Goal: Task Accomplishment & Management: Manage account settings

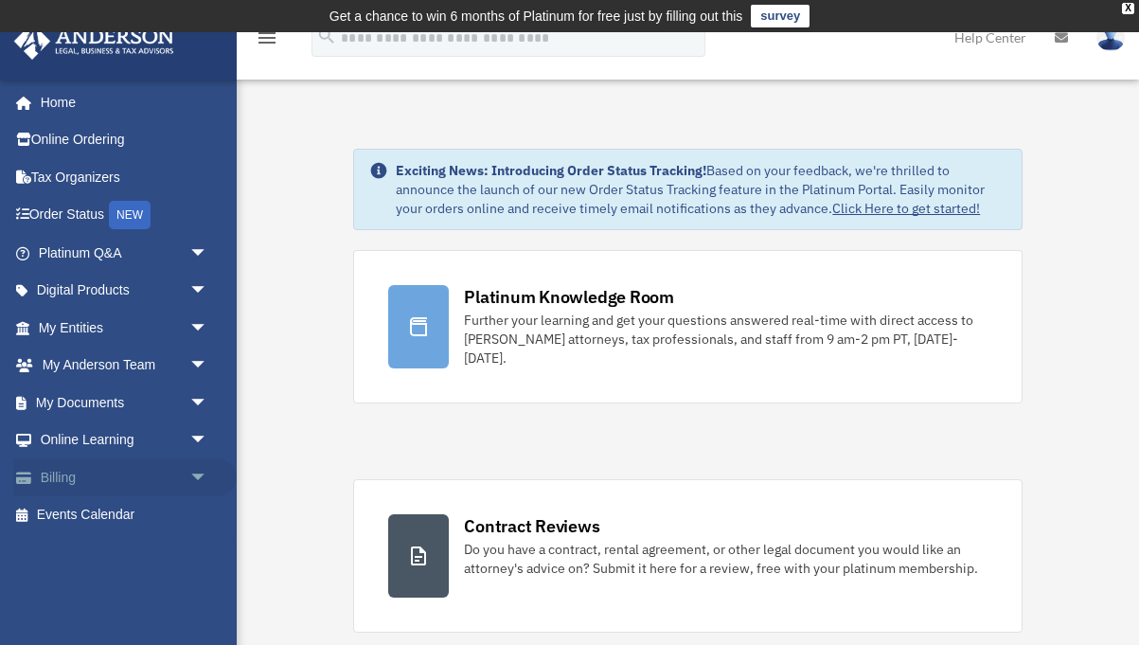
click at [180, 475] on link "Billing arrow_drop_down" at bounding box center [124, 477] width 223 height 38
click at [201, 476] on span "arrow_drop_down" at bounding box center [208, 477] width 38 height 39
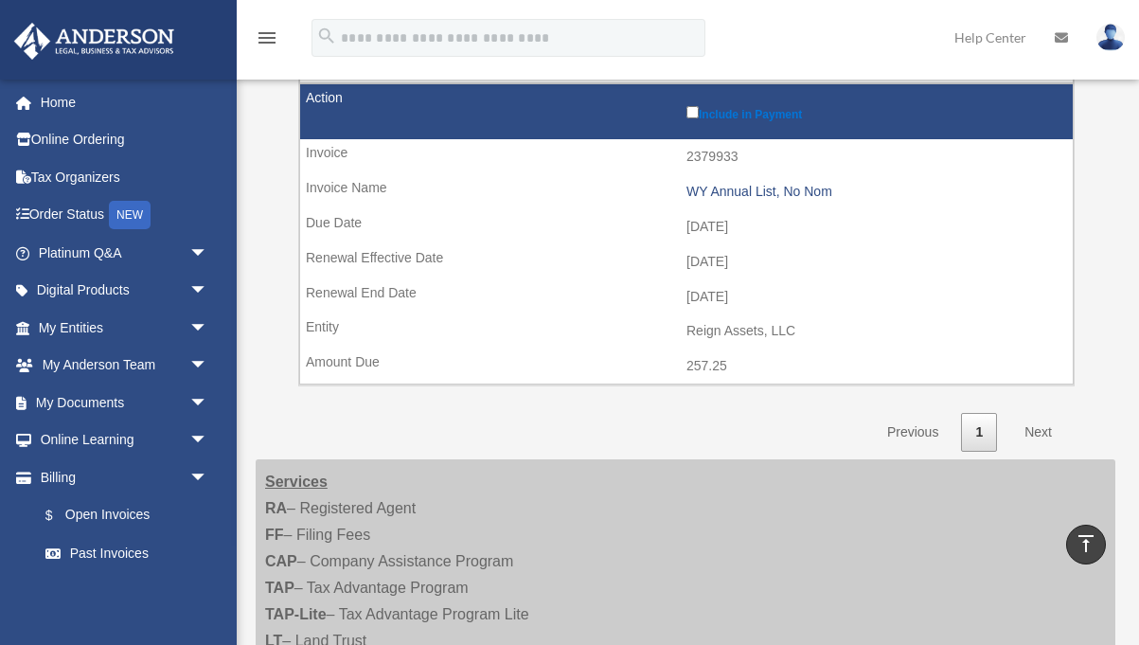
scroll to position [848, 0]
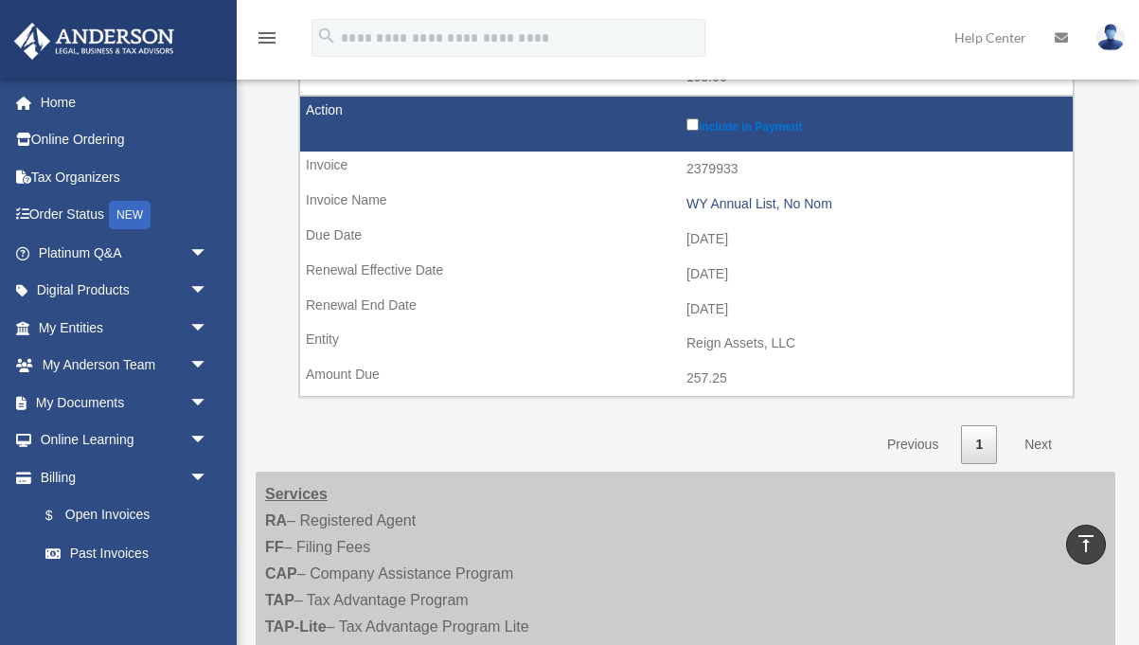
click at [1034, 440] on link "Next" at bounding box center [1038, 444] width 56 height 39
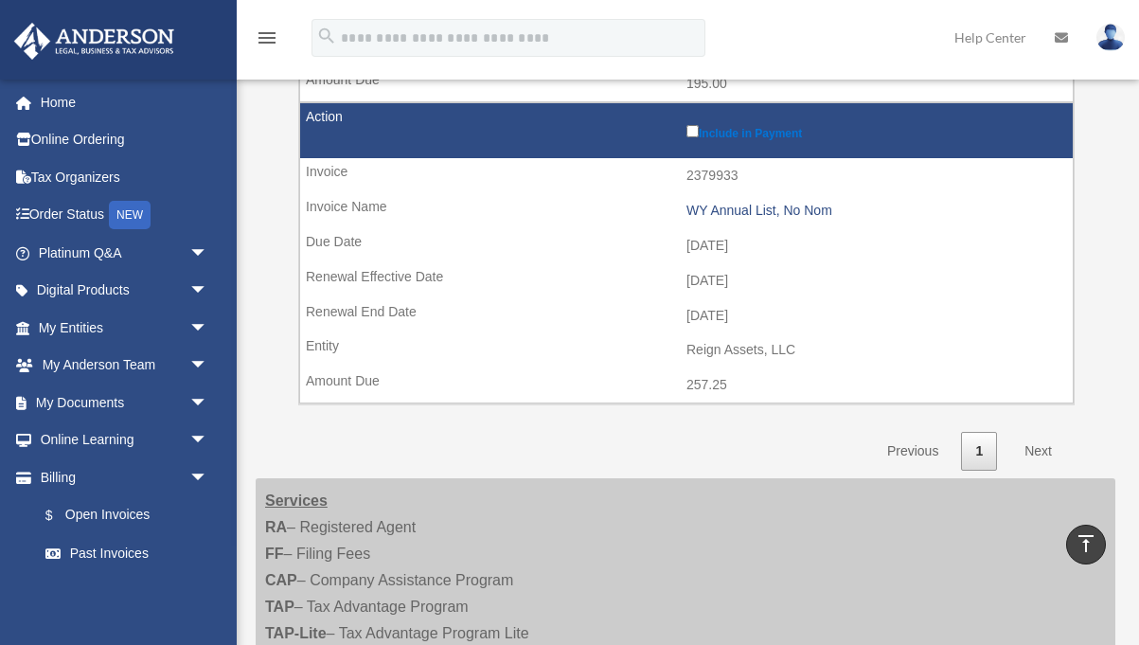
scroll to position [835, 0]
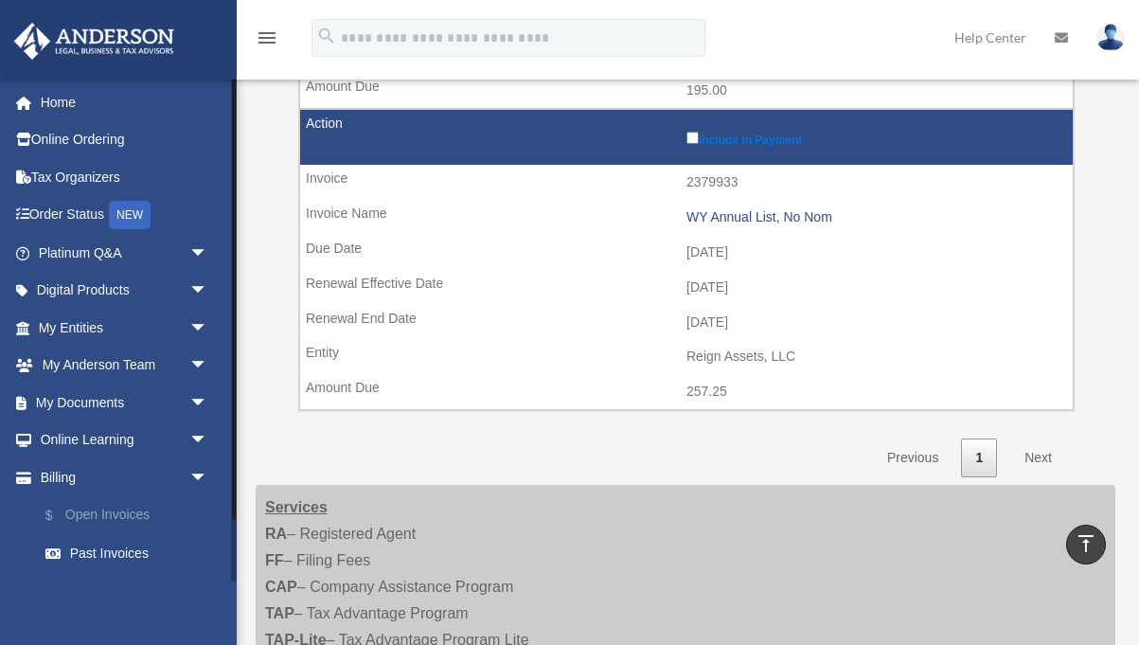
click at [117, 515] on link "$ Open Invoices" at bounding box center [132, 515] width 210 height 39
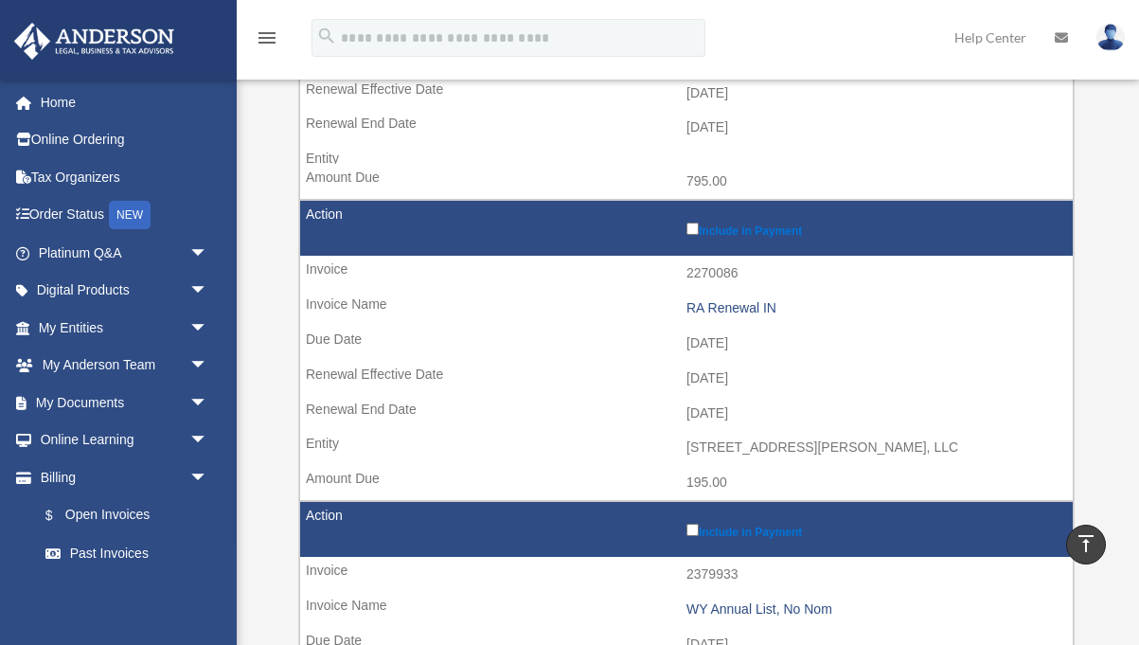
scroll to position [432, 0]
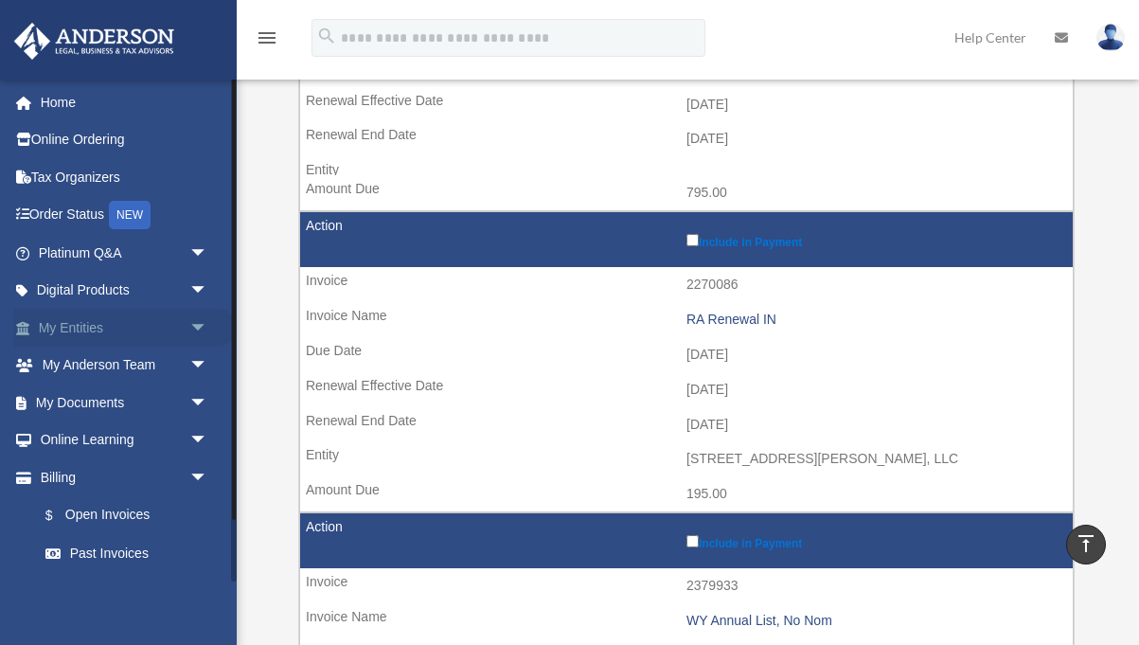
click at [191, 329] on span "arrow_drop_down" at bounding box center [208, 328] width 38 height 39
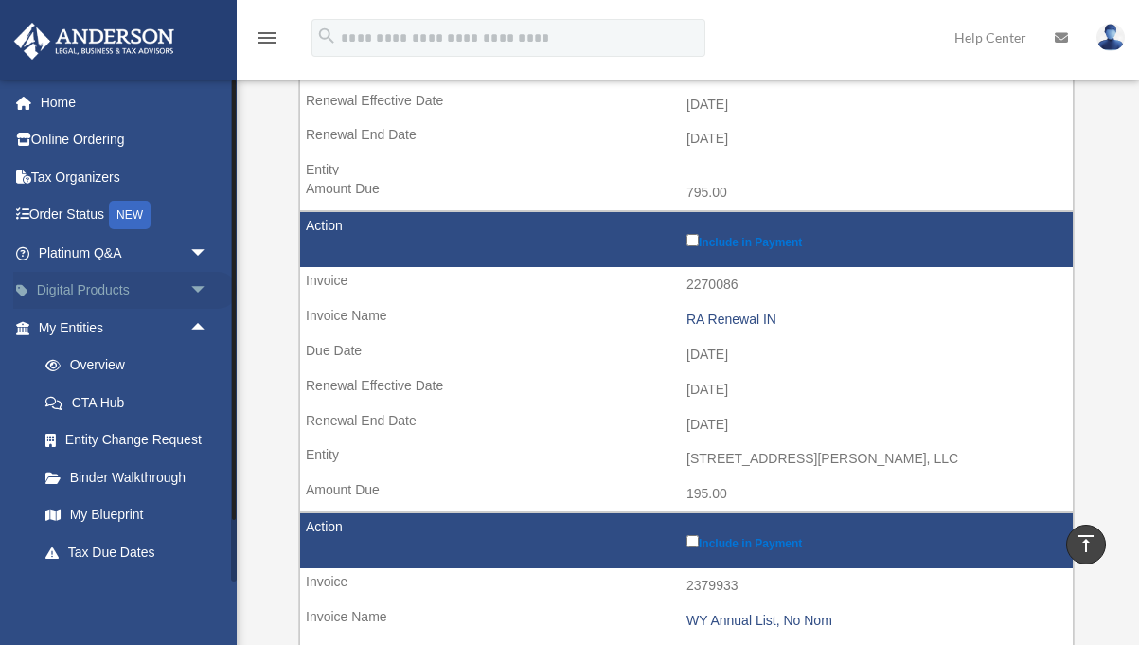
click at [198, 283] on span "arrow_drop_down" at bounding box center [208, 291] width 38 height 39
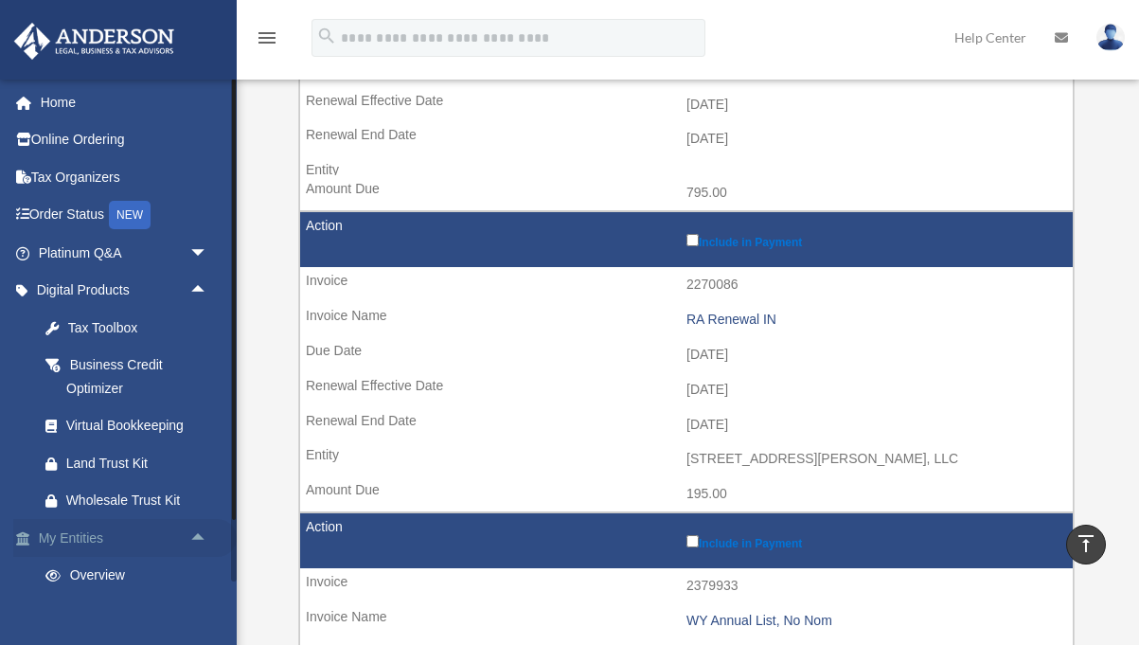
click at [193, 536] on span "arrow_drop_up" at bounding box center [208, 538] width 38 height 39
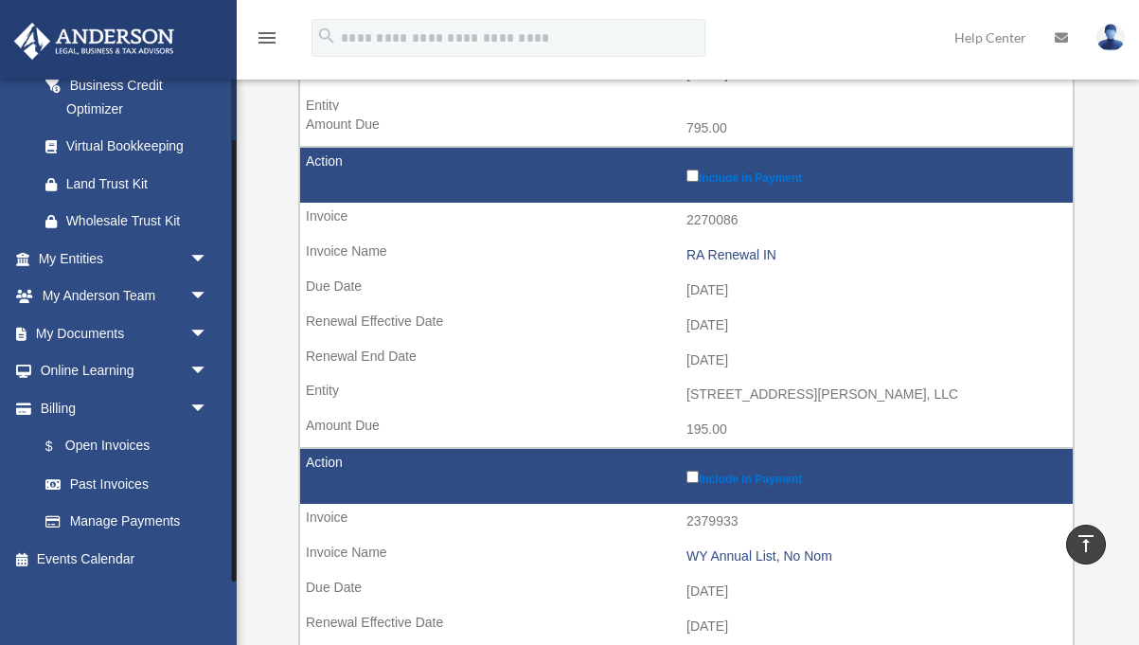
scroll to position [501, 0]
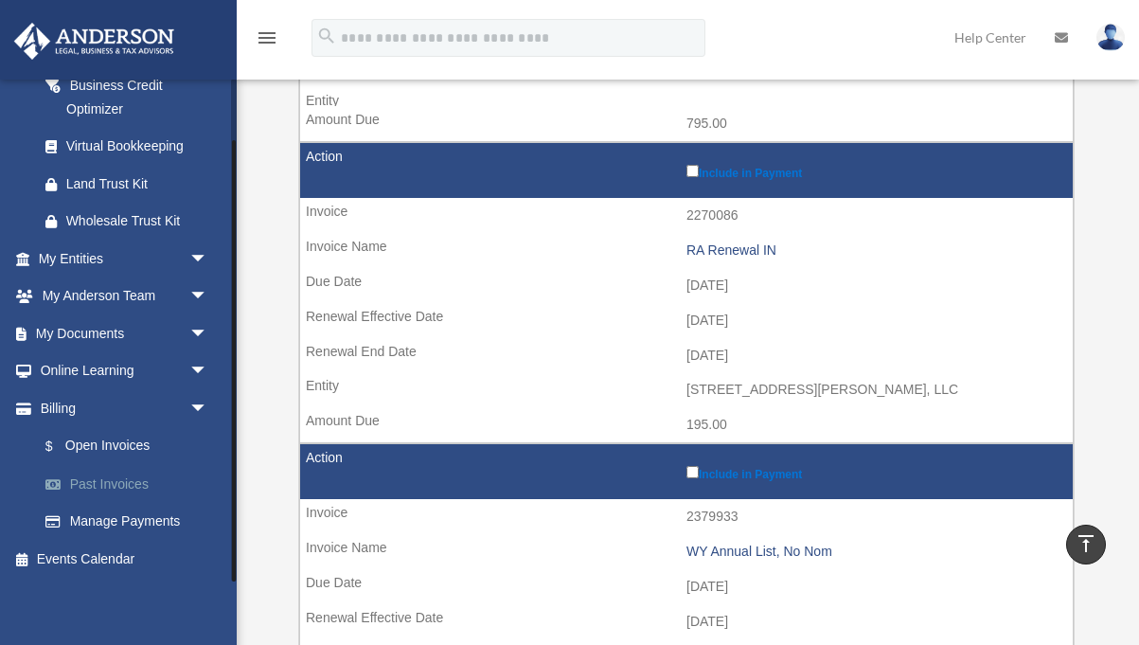
click at [101, 484] on link "Past Invoices" at bounding box center [132, 484] width 210 height 38
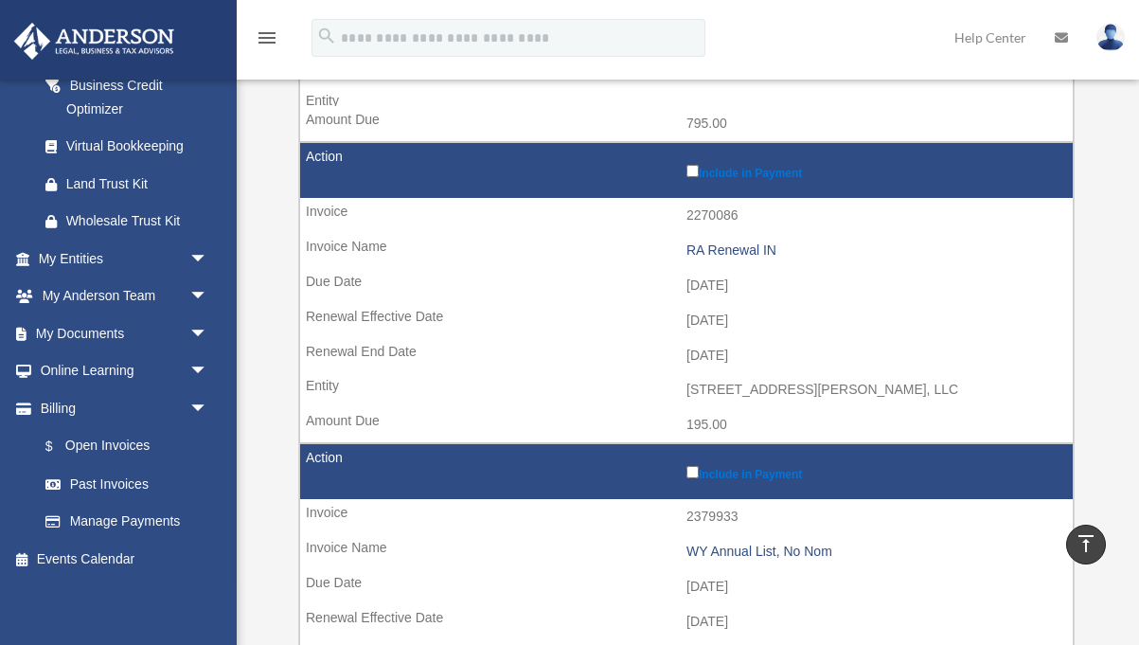
scroll to position [300, 0]
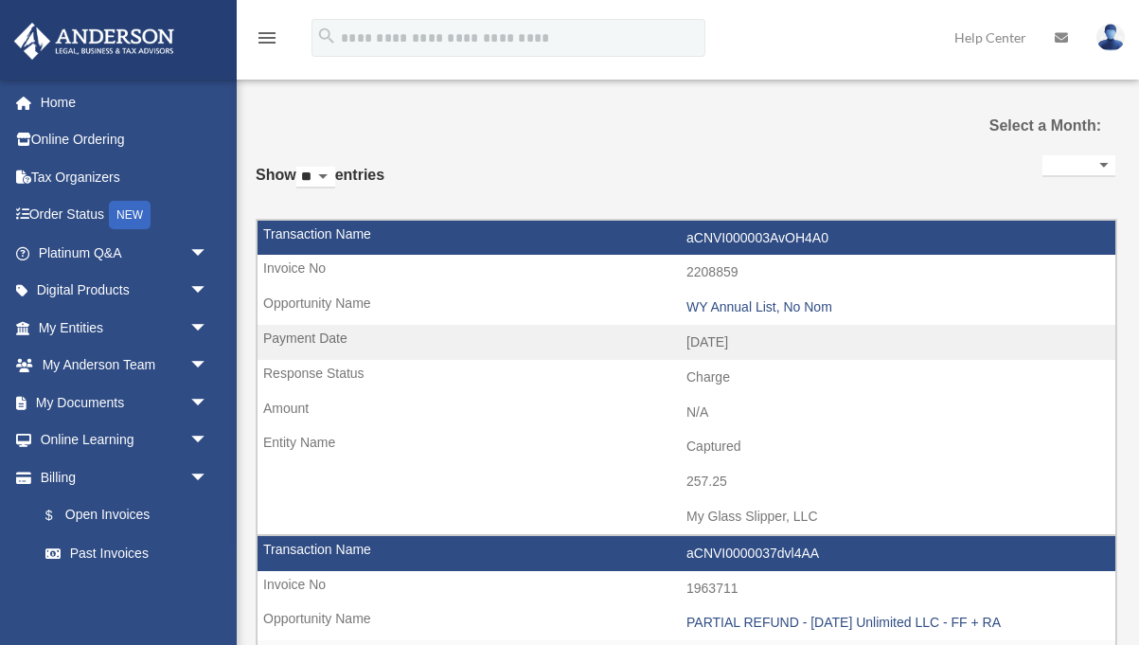
select select
